Goal: Task Accomplishment & Management: Use online tool/utility

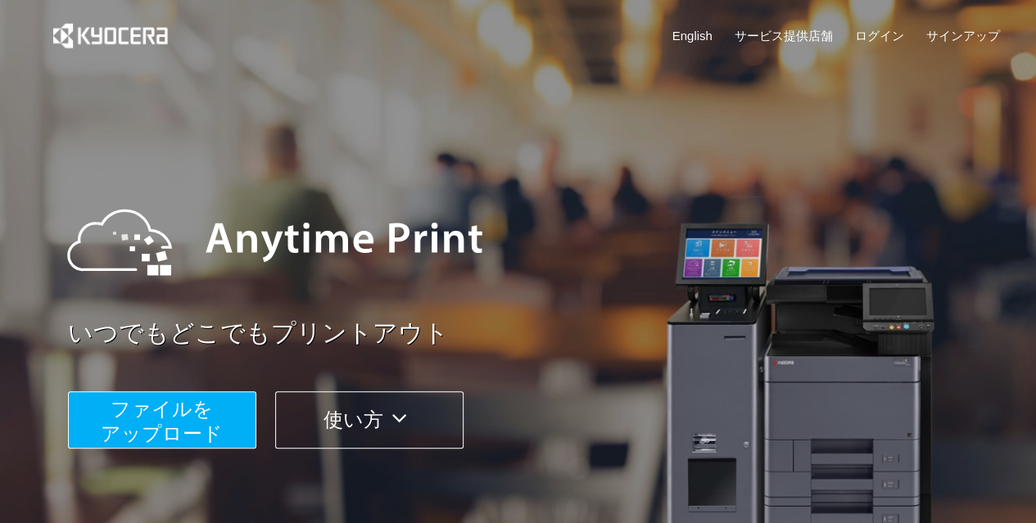
click at [226, 433] on button "ファイルを ​​アップロード" at bounding box center [162, 419] width 188 height 57
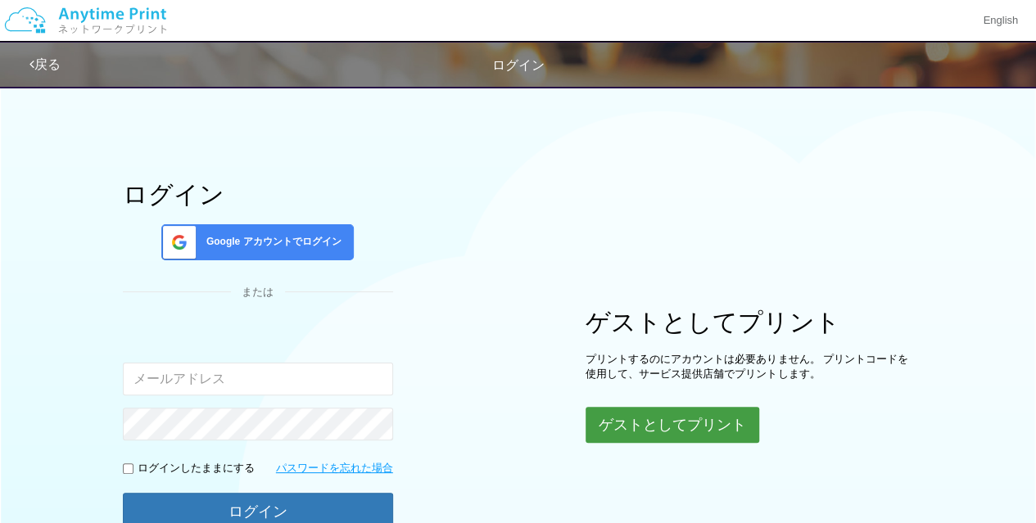
click at [671, 420] on button "ゲストとしてプリント" at bounding box center [672, 425] width 174 height 36
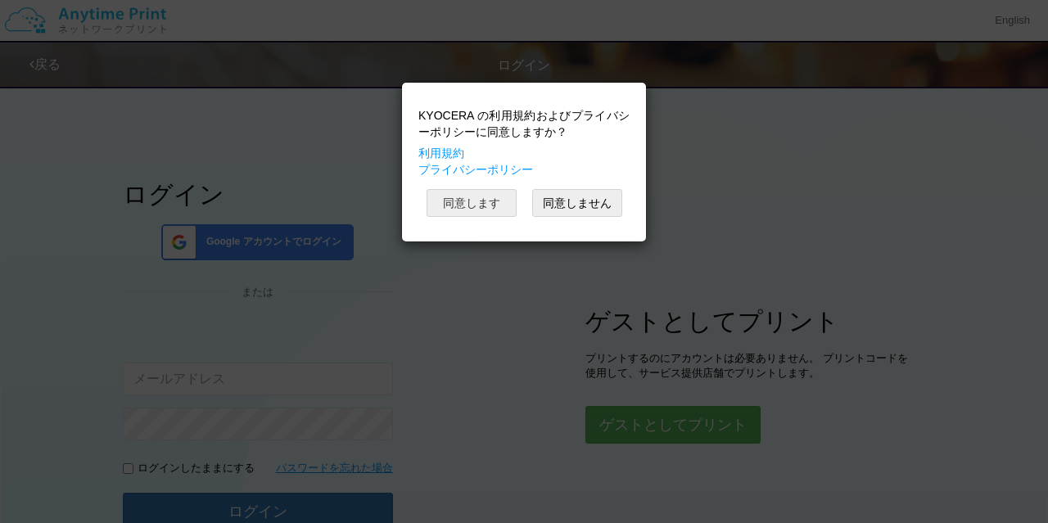
click at [459, 192] on button "同意します" at bounding box center [472, 203] width 90 height 28
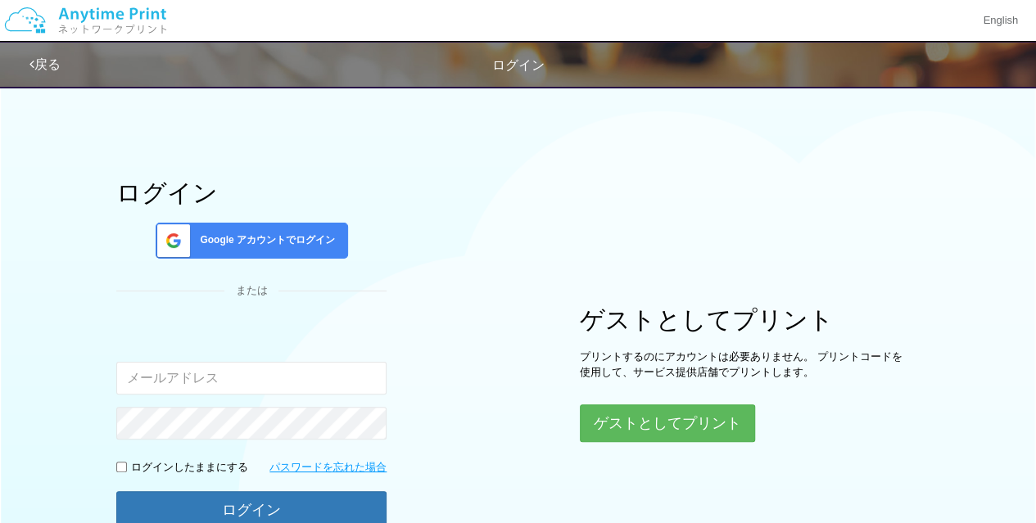
click at [459, 192] on div "KYOCERA の利用規約およびプライバシーポリシーに同意しますか？ 利用規約 プライバシーポリシー 同意します 同意しません" at bounding box center [519, 122] width 228 height 142
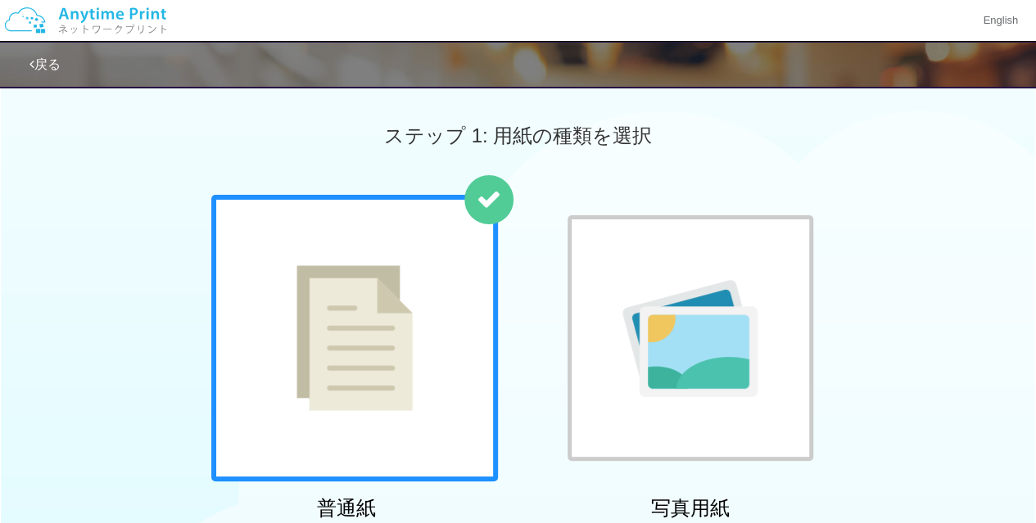
click at [378, 328] on img at bounding box center [354, 338] width 116 height 146
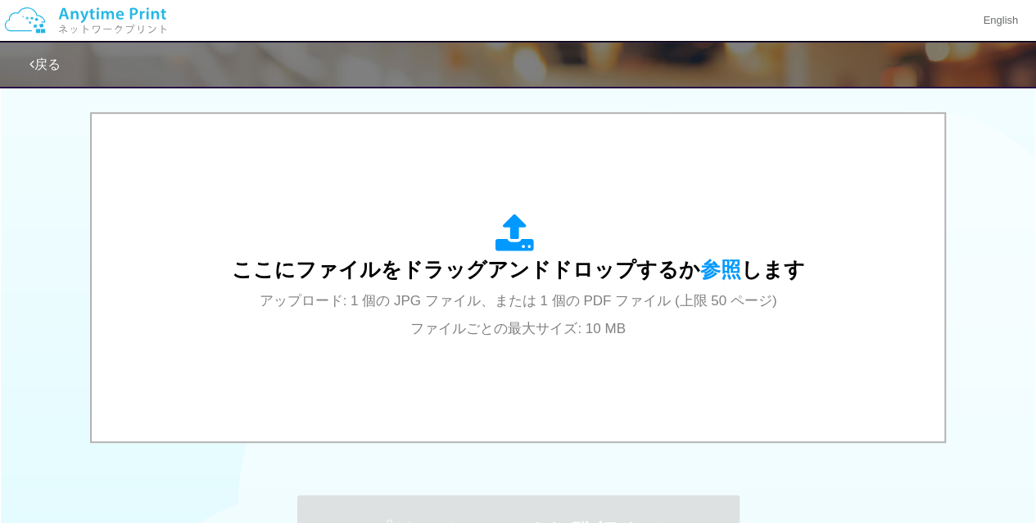
scroll to position [511, 0]
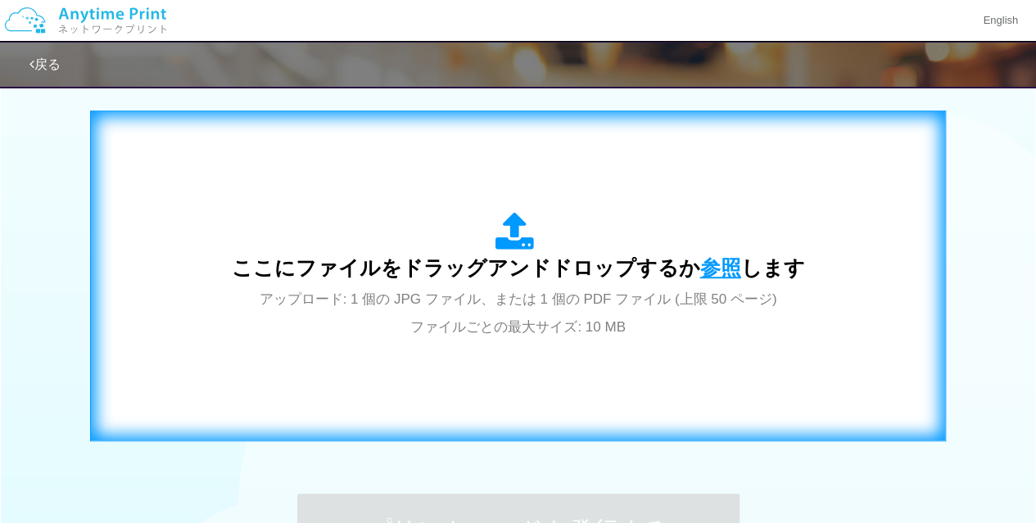
click at [714, 263] on span "参照" at bounding box center [720, 267] width 41 height 23
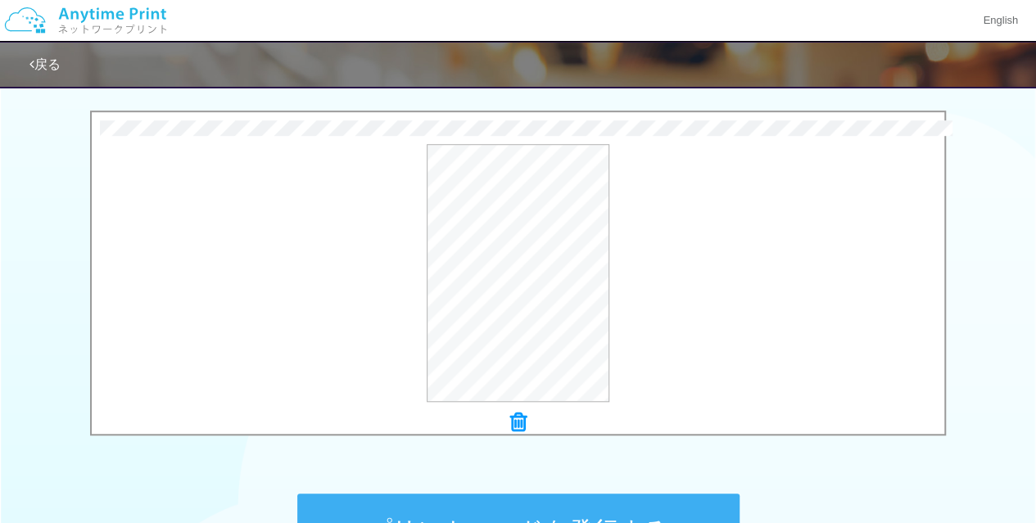
scroll to position [721, 0]
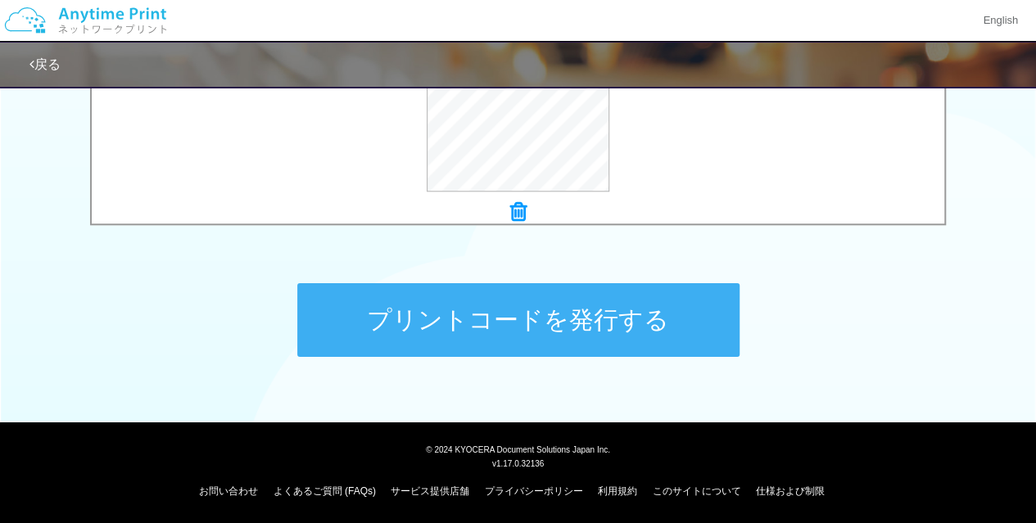
click at [521, 324] on button "プリントコードを発行する" at bounding box center [518, 320] width 442 height 74
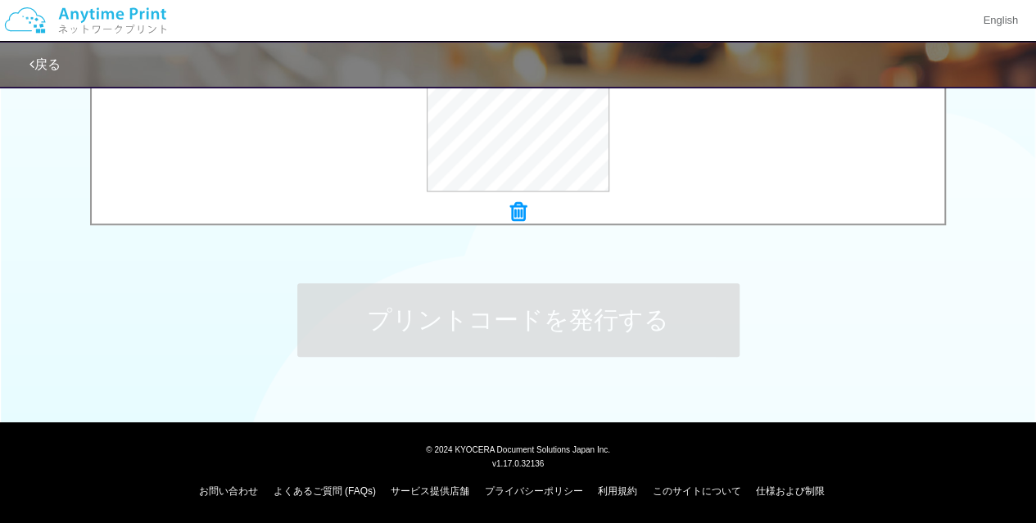
scroll to position [0, 0]
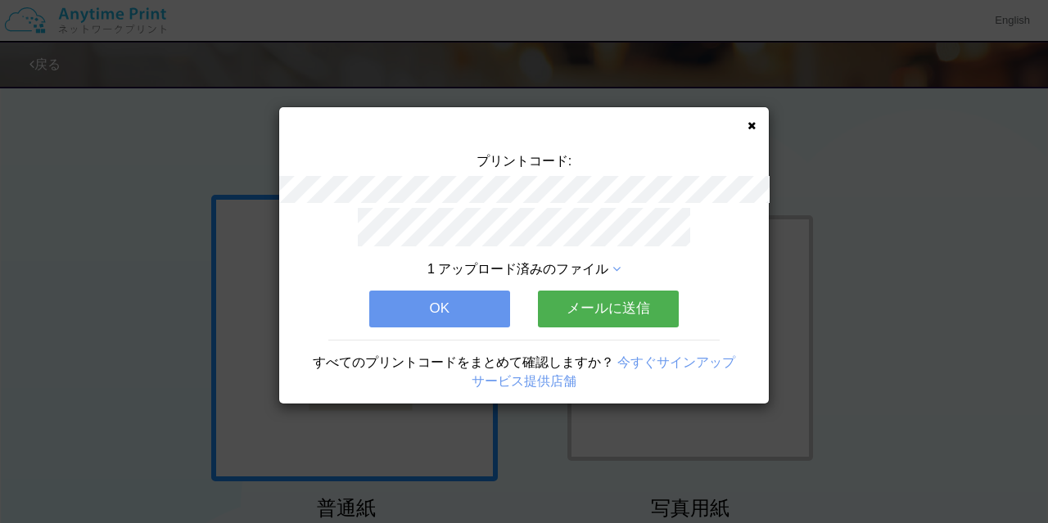
click at [631, 297] on button "メールに送信" at bounding box center [608, 309] width 141 height 36
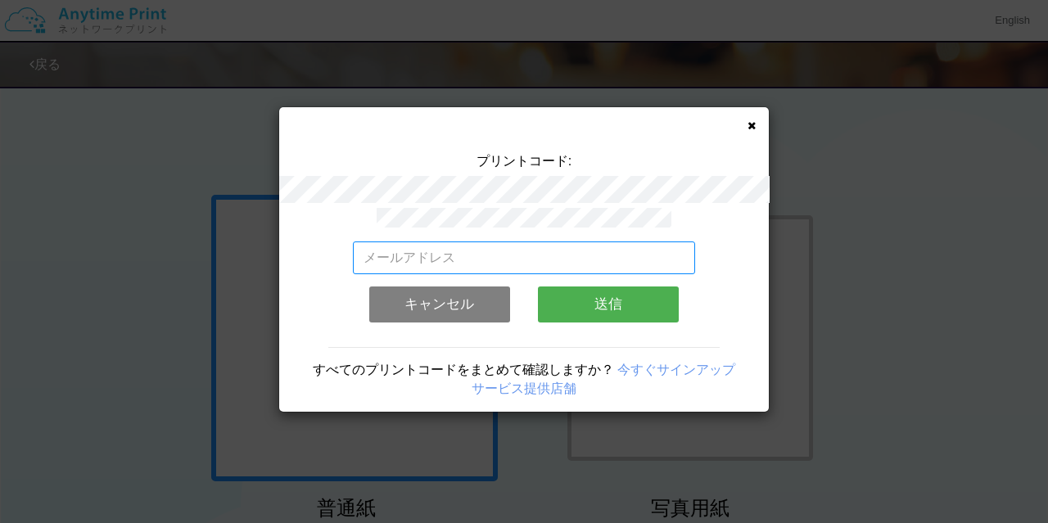
click at [612, 249] on input "email" at bounding box center [524, 258] width 343 height 33
type input "[EMAIL_ADDRESS][DOMAIN_NAME]"
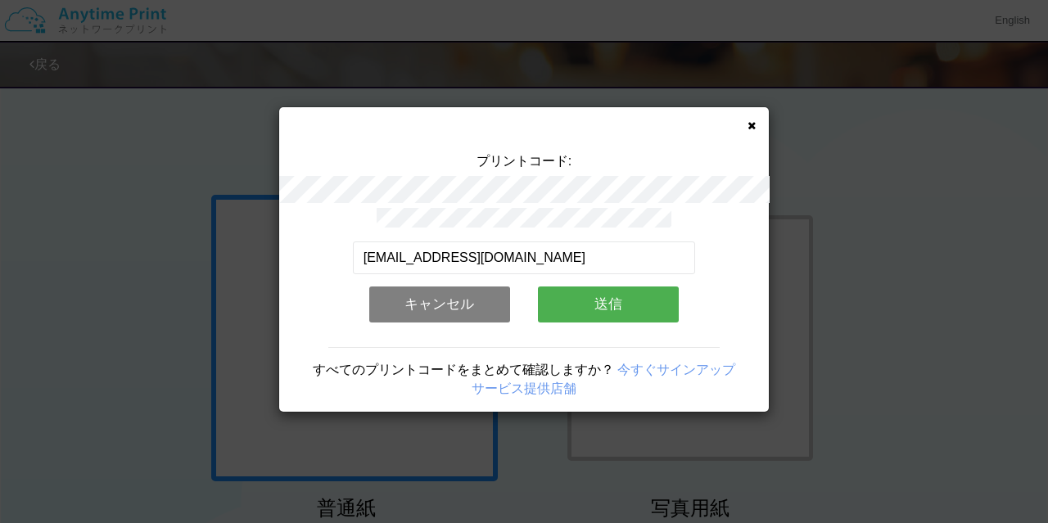
click at [616, 289] on button "送信" at bounding box center [608, 305] width 141 height 36
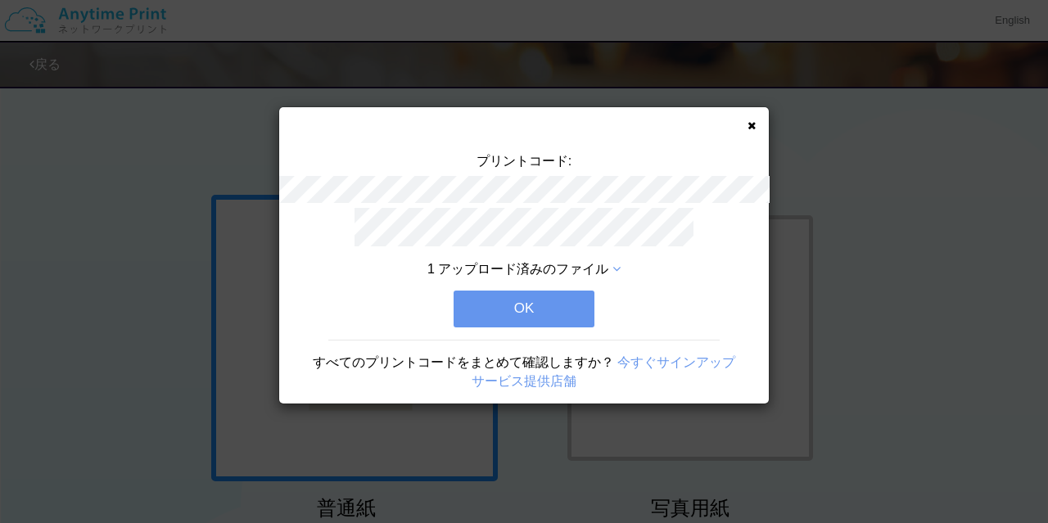
click at [570, 303] on button "OK" at bounding box center [524, 309] width 141 height 36
